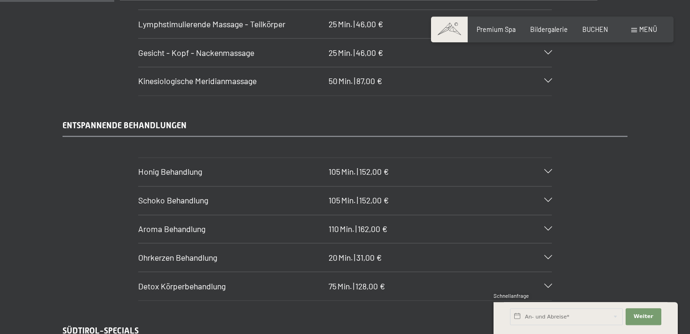
scroll to position [1092, 0]
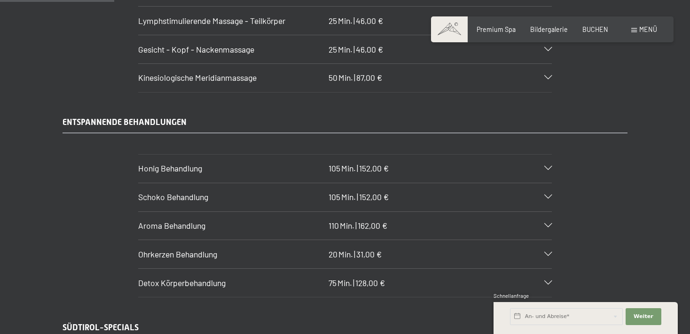
click at [548, 224] on icon at bounding box center [548, 226] width 8 height 4
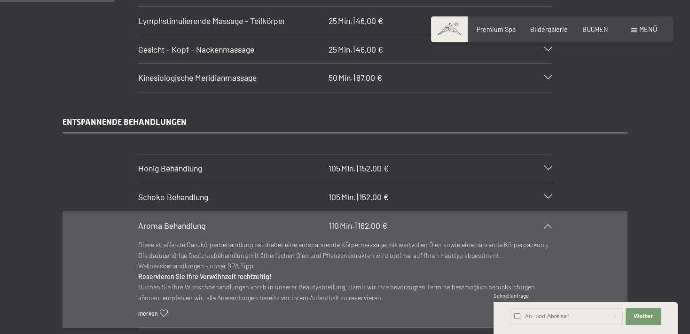
click at [552, 183] on section "Schoko Behandlung 105 Min. | 152,00 € Unsere warme Schokobehandlung umhüllt Sie…" at bounding box center [345, 197] width 414 height 29
click at [548, 224] on icon at bounding box center [548, 226] width 8 height 4
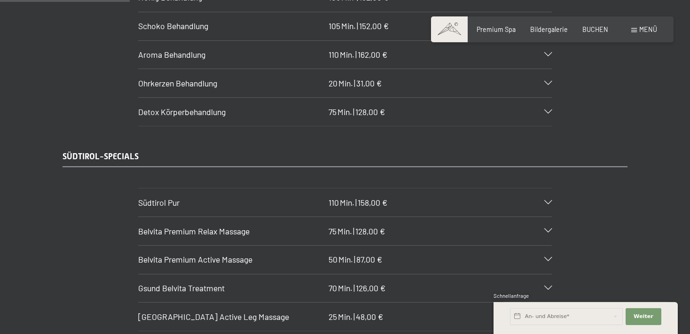
scroll to position [1290, 0]
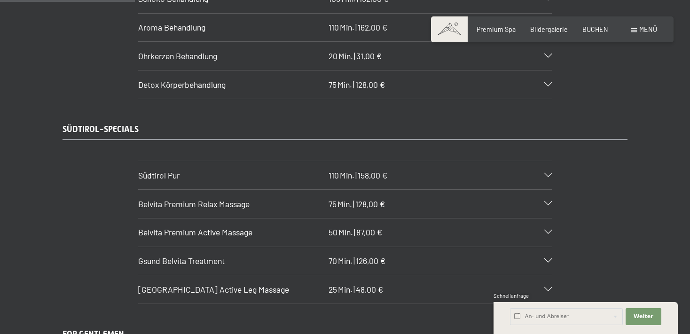
click at [549, 173] on icon at bounding box center [548, 175] width 8 height 4
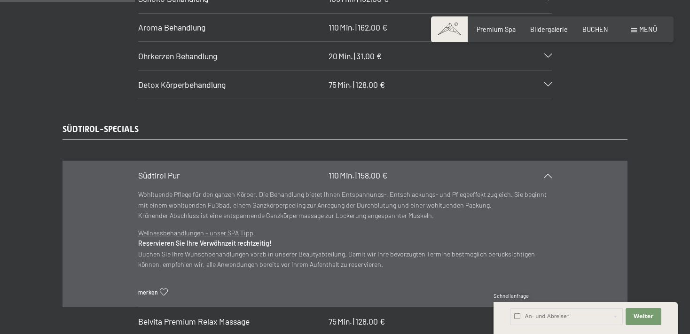
click at [550, 161] on div "Südtirol Pur 110 Min. | 158,00 €" at bounding box center [345, 175] width 414 height 28
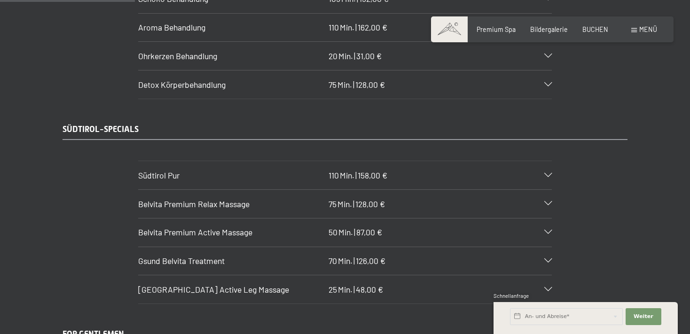
click at [548, 202] on icon at bounding box center [548, 204] width 8 height 4
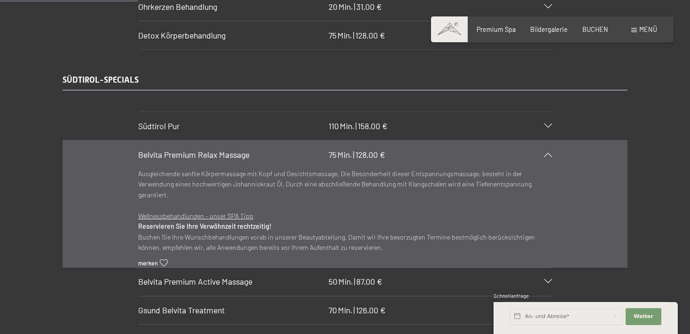
scroll to position [1340, 0]
click at [546, 124] on icon at bounding box center [548, 126] width 8 height 4
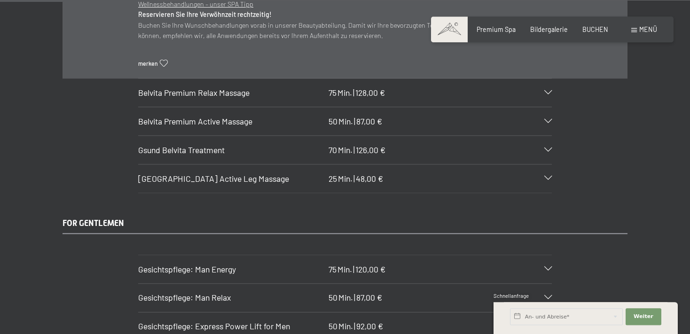
scroll to position [1538, 0]
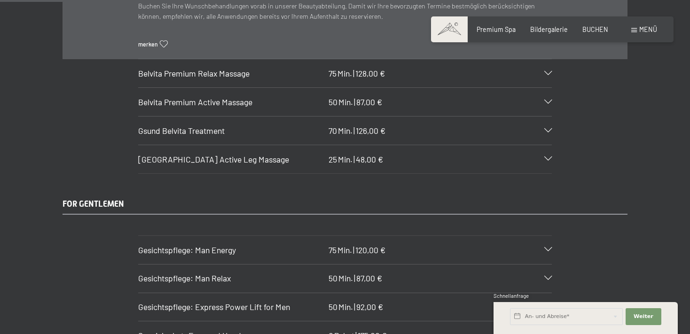
click at [547, 129] on icon at bounding box center [548, 131] width 8 height 4
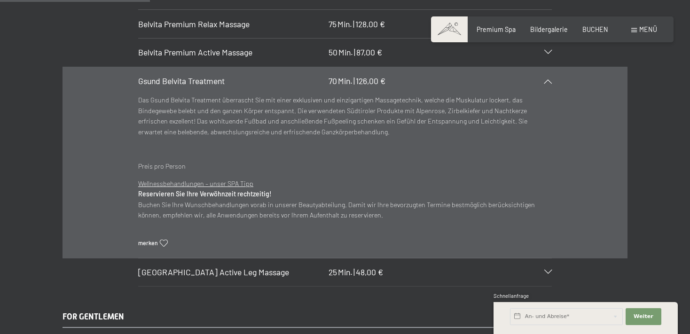
scroll to position [1470, 0]
click at [550, 79] on icon at bounding box center [548, 81] width 8 height 4
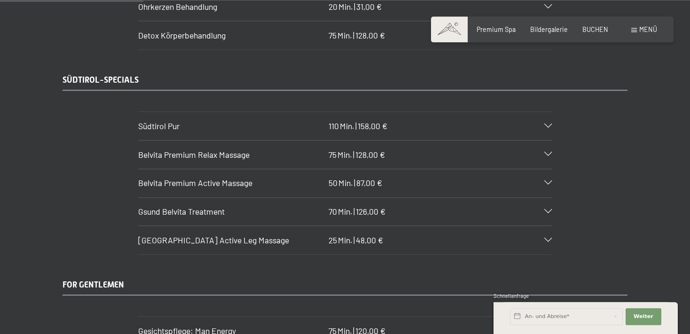
scroll to position [1321, 0]
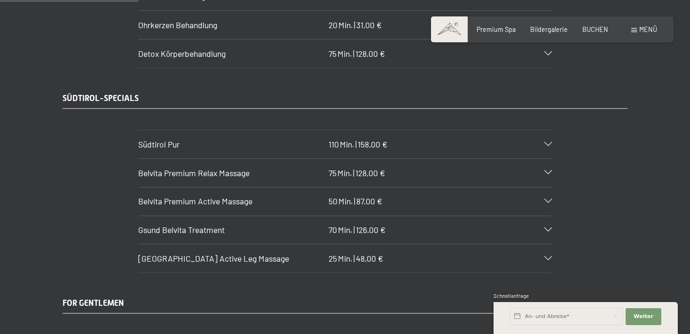
click at [548, 142] on icon at bounding box center [548, 144] width 8 height 4
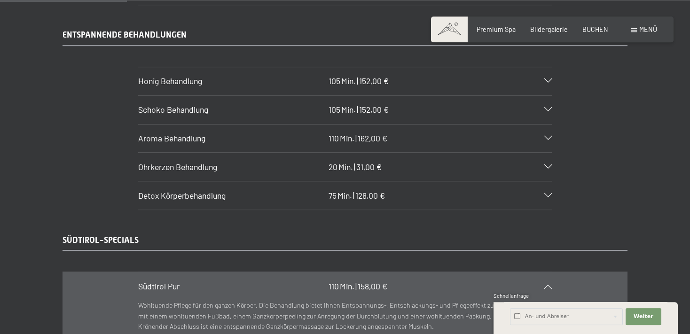
scroll to position [1172, 0]
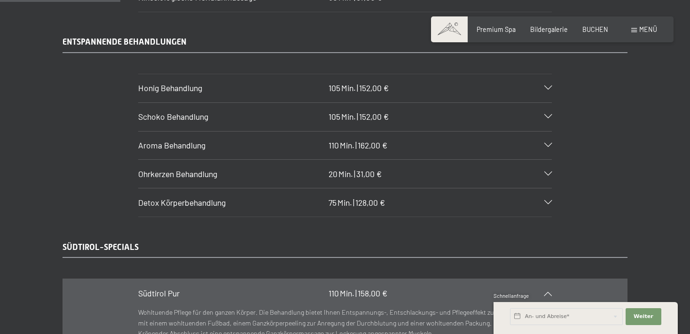
click at [548, 143] on icon at bounding box center [548, 145] width 8 height 4
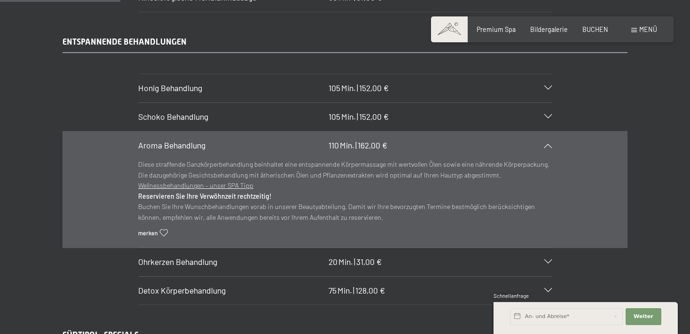
click at [546, 143] on icon at bounding box center [548, 145] width 8 height 4
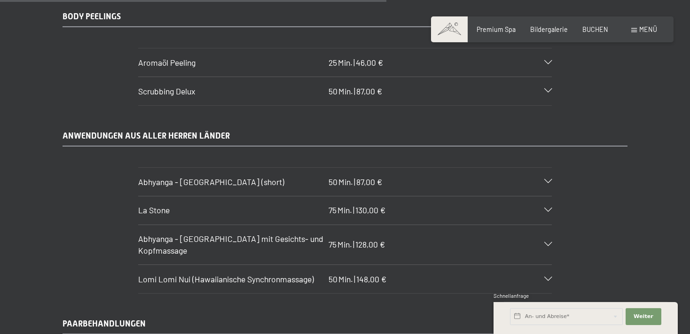
scroll to position [3703, 0]
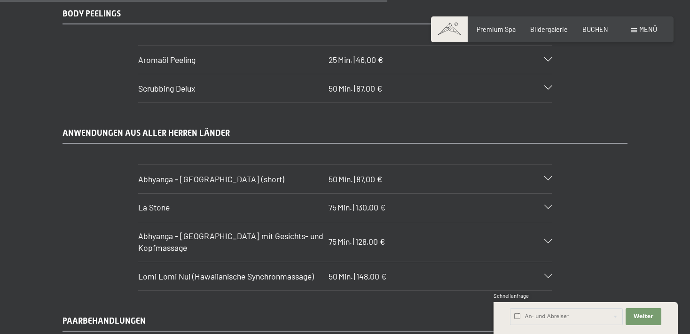
click at [547, 240] on icon at bounding box center [548, 242] width 8 height 4
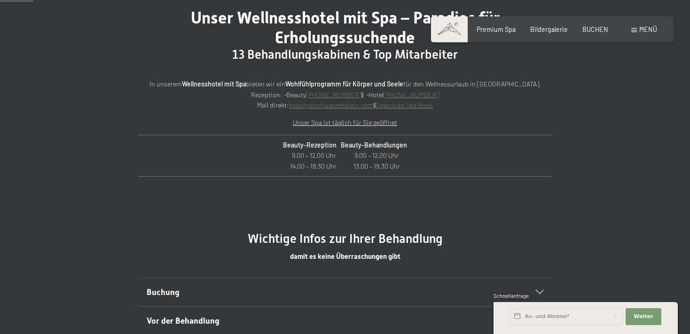
scroll to position [428, 0]
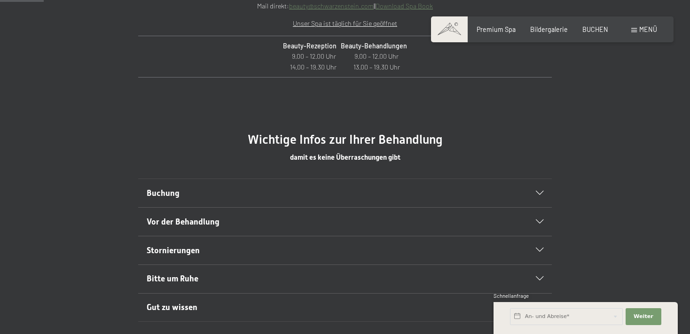
click at [535, 192] on div at bounding box center [534, 193] width 18 height 4
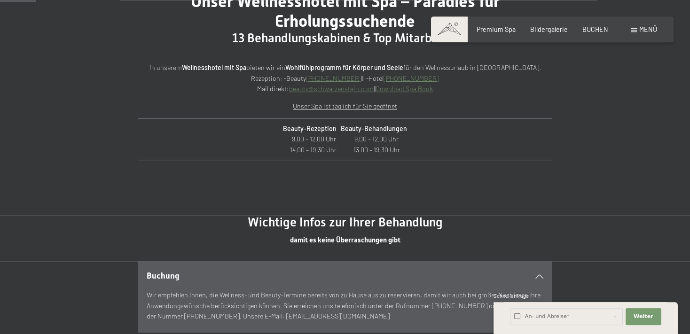
scroll to position [328, 0]
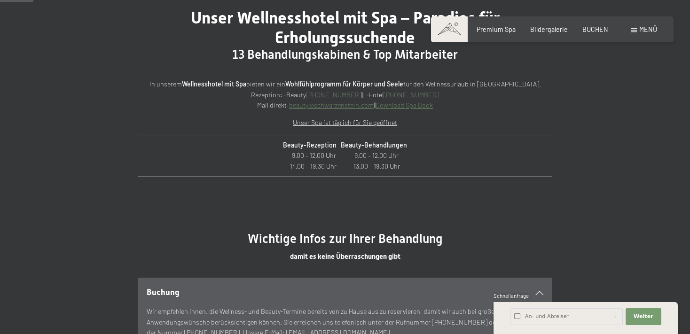
click at [199, 136] on td "Beauty-Rezeption Beauty-Behandlungen 9.00 – 12.00 Uhr 9.00 – 12.00 Uhr 14.00 – …" at bounding box center [345, 156] width 414 height 42
